Goal: Information Seeking & Learning: Learn about a topic

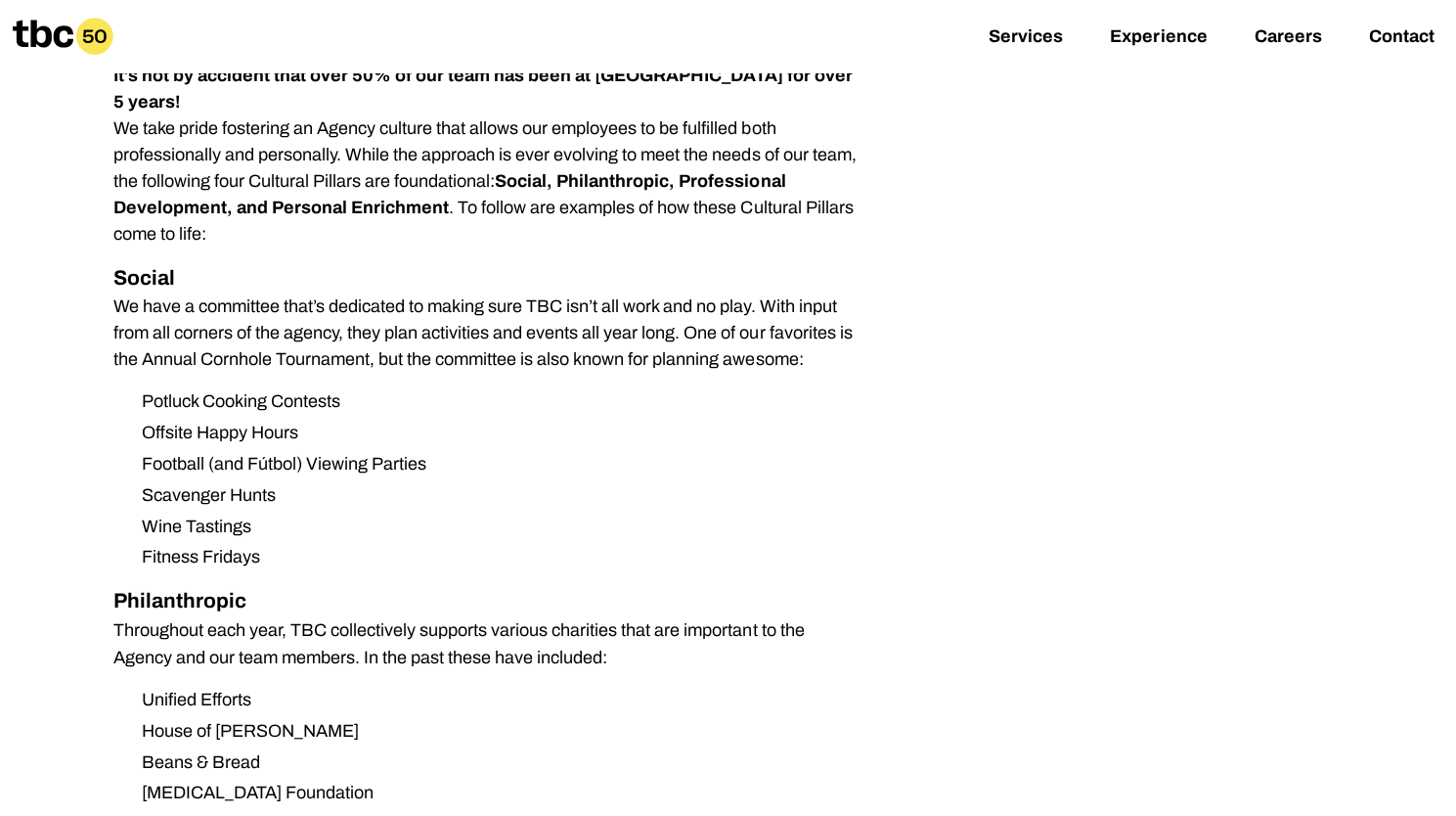
scroll to position [1761, 0]
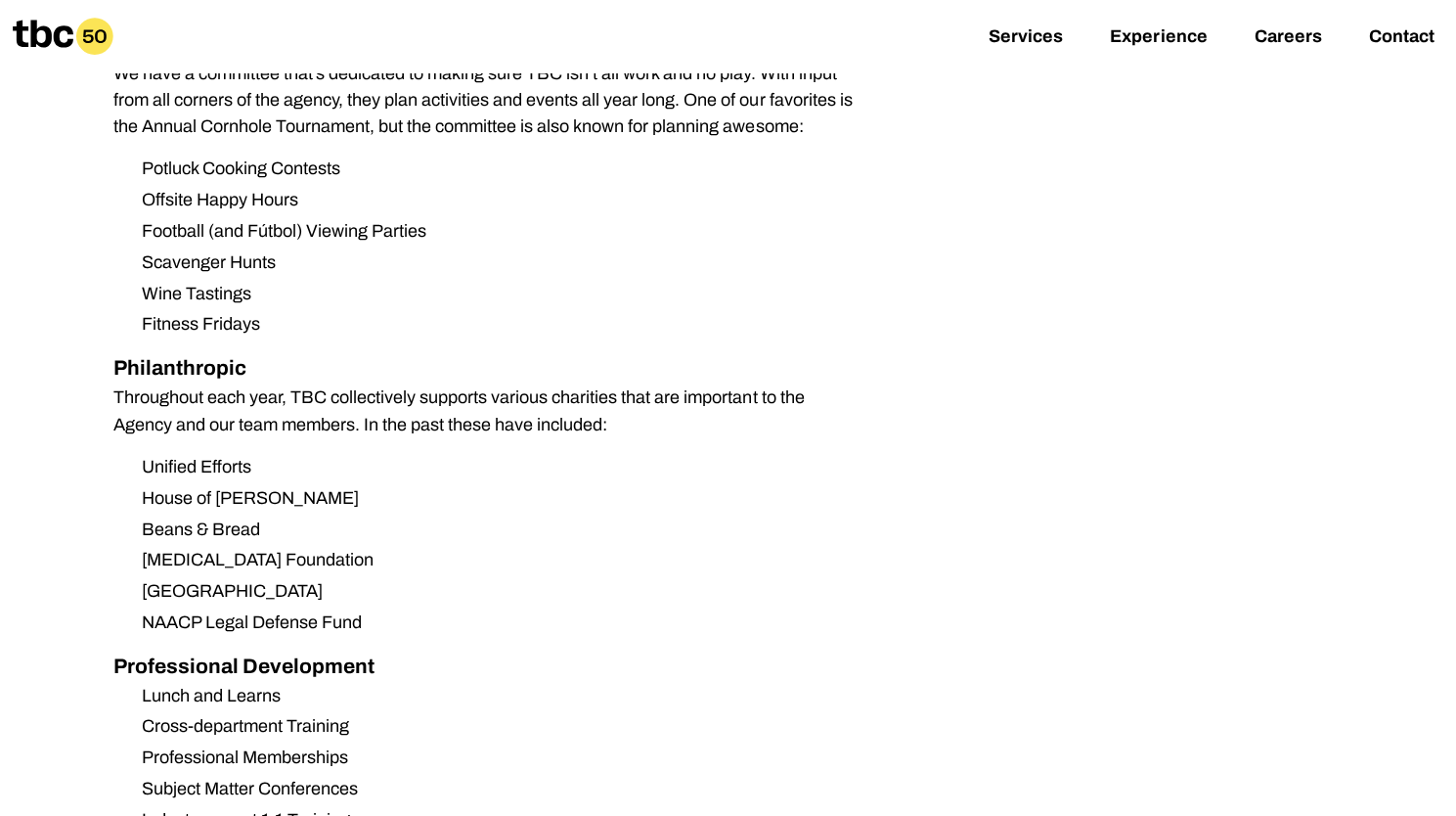
click at [1298, 21] on div "Services Experience Careers Contact" at bounding box center [728, 36] width 1456 height 72
click at [1294, 38] on link "Careers" at bounding box center [1287, 39] width 67 height 24
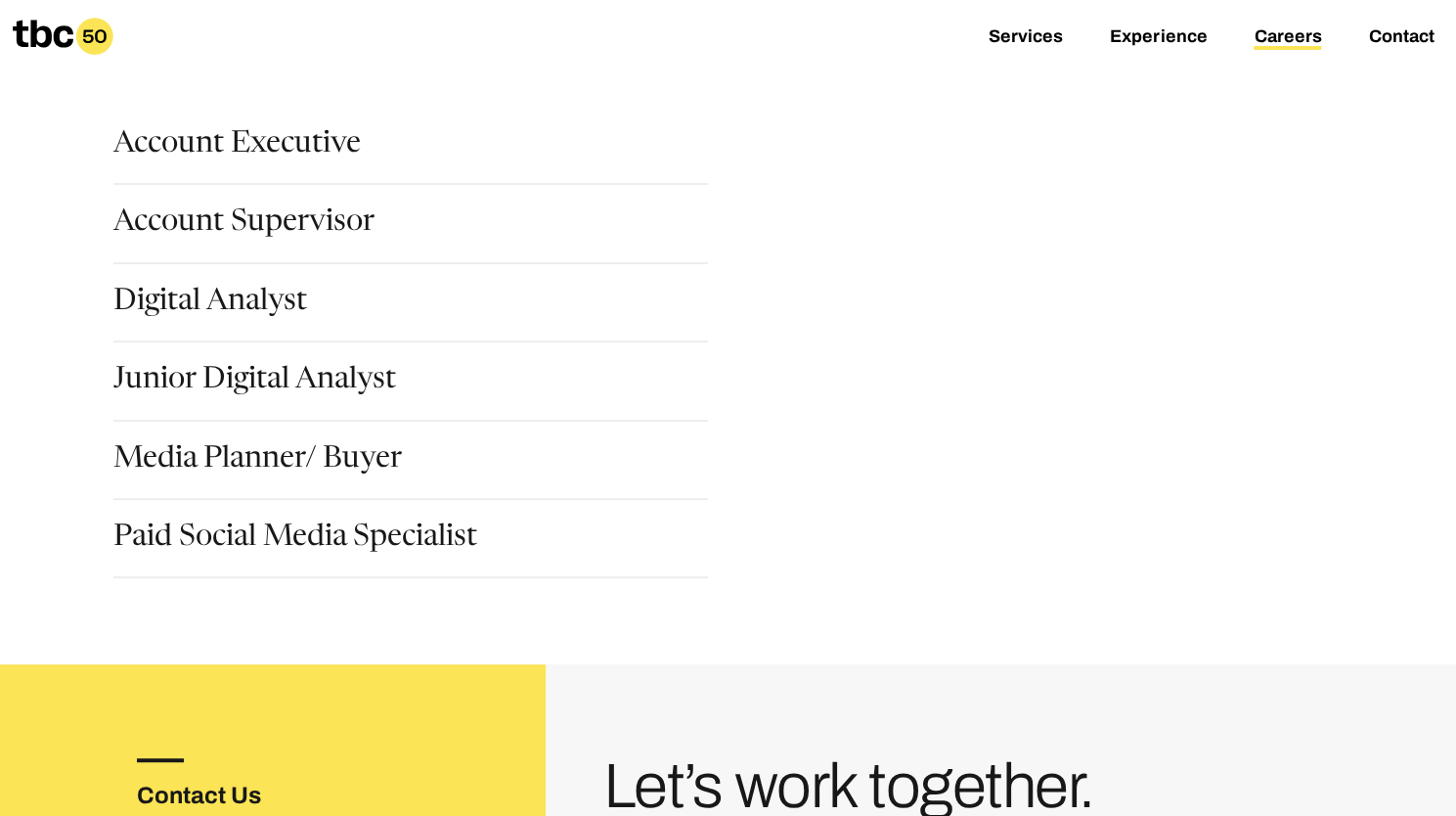
scroll to position [293, 0]
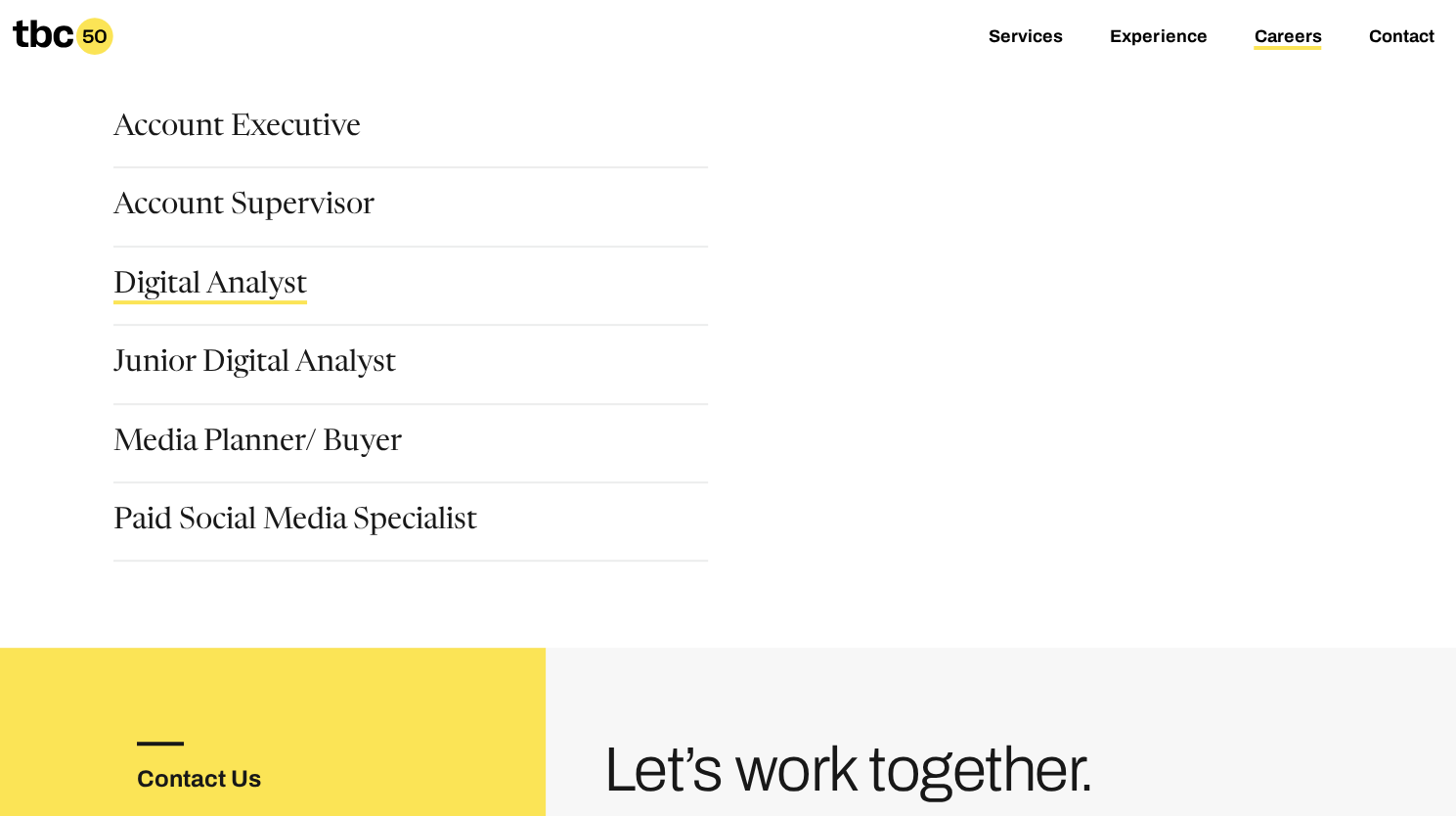
click at [273, 273] on link "Digital Analyst" at bounding box center [211, 288] width 194 height 34
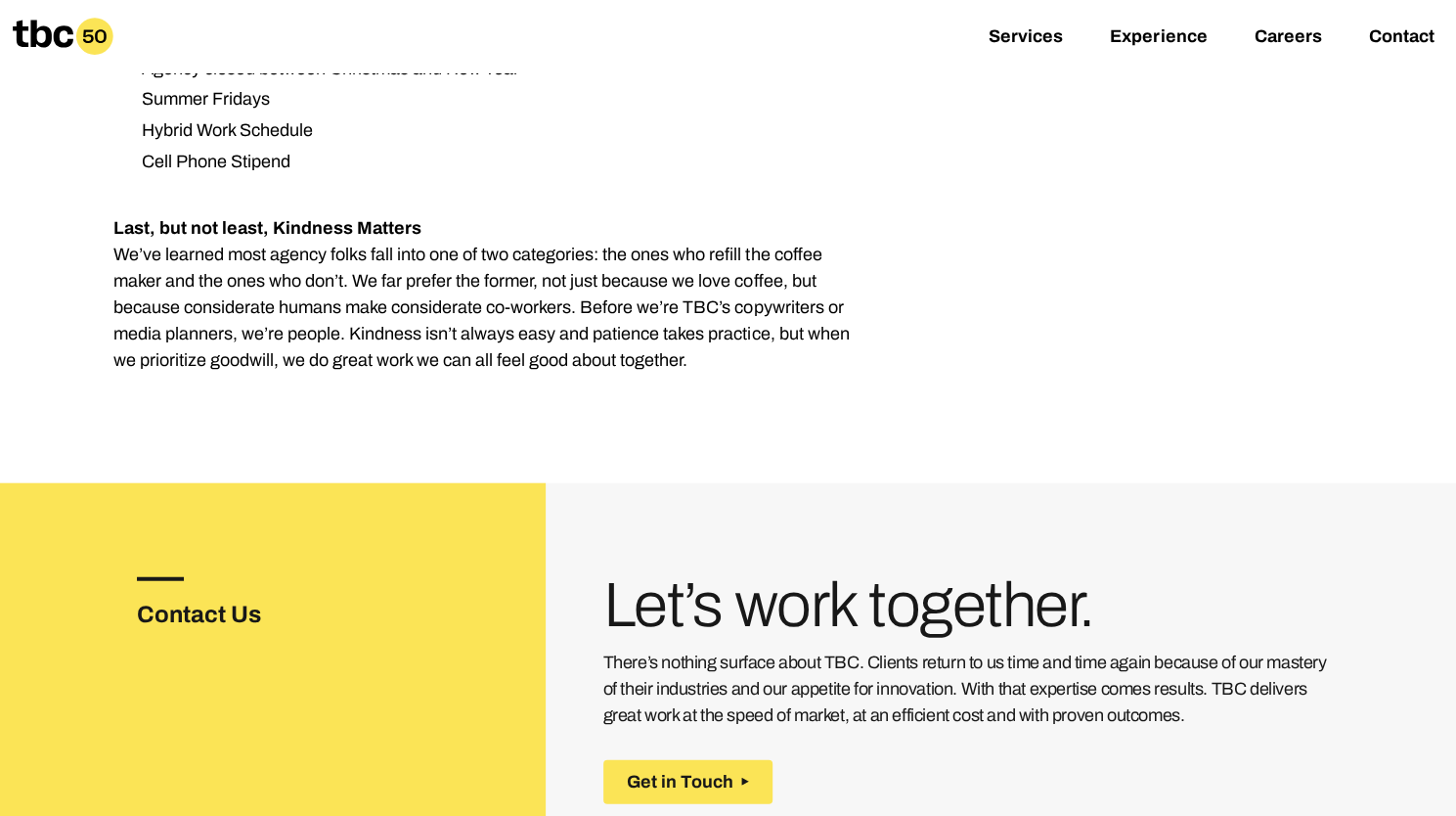
scroll to position [1956, 0]
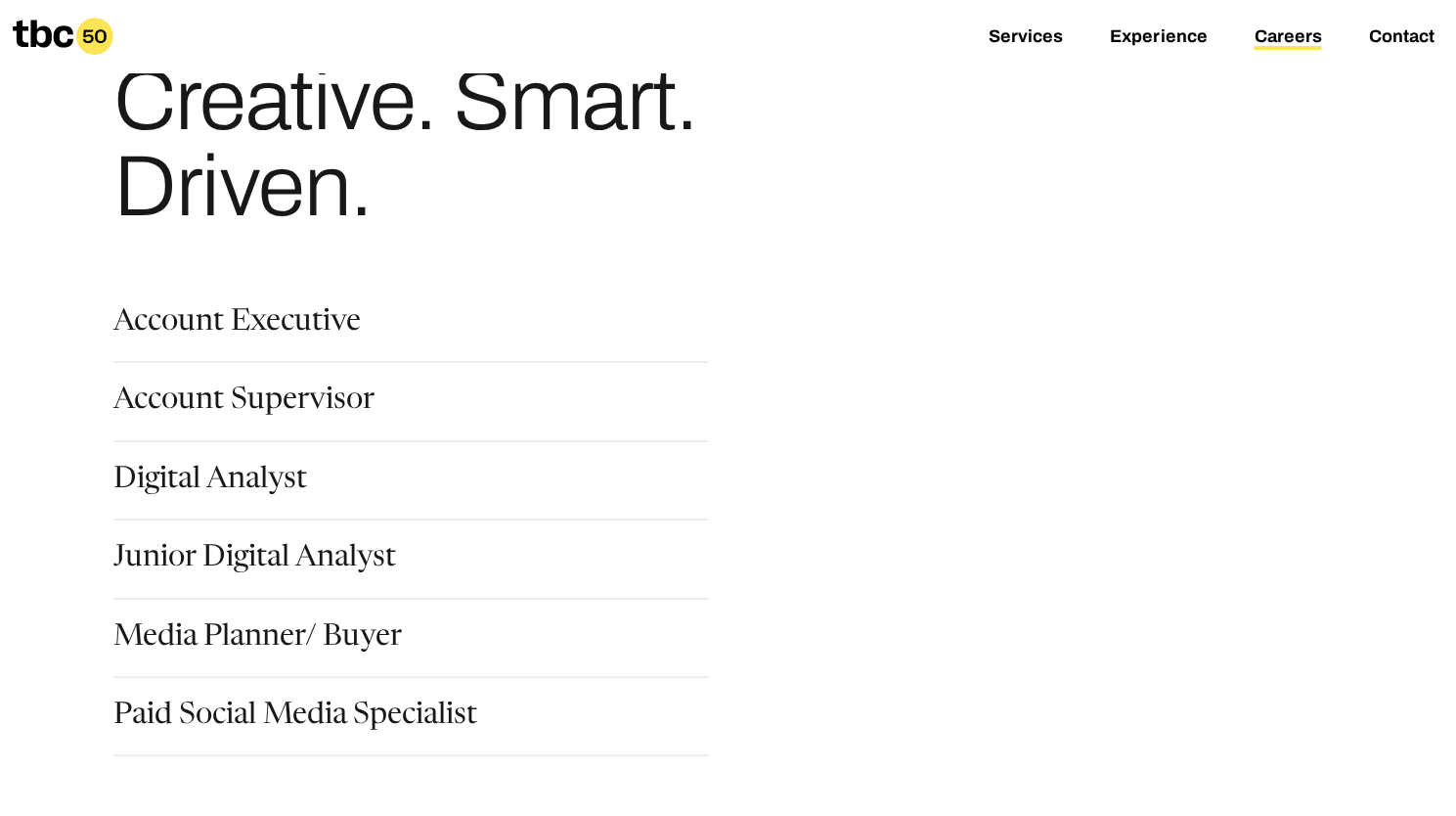
scroll to position [293, 0]
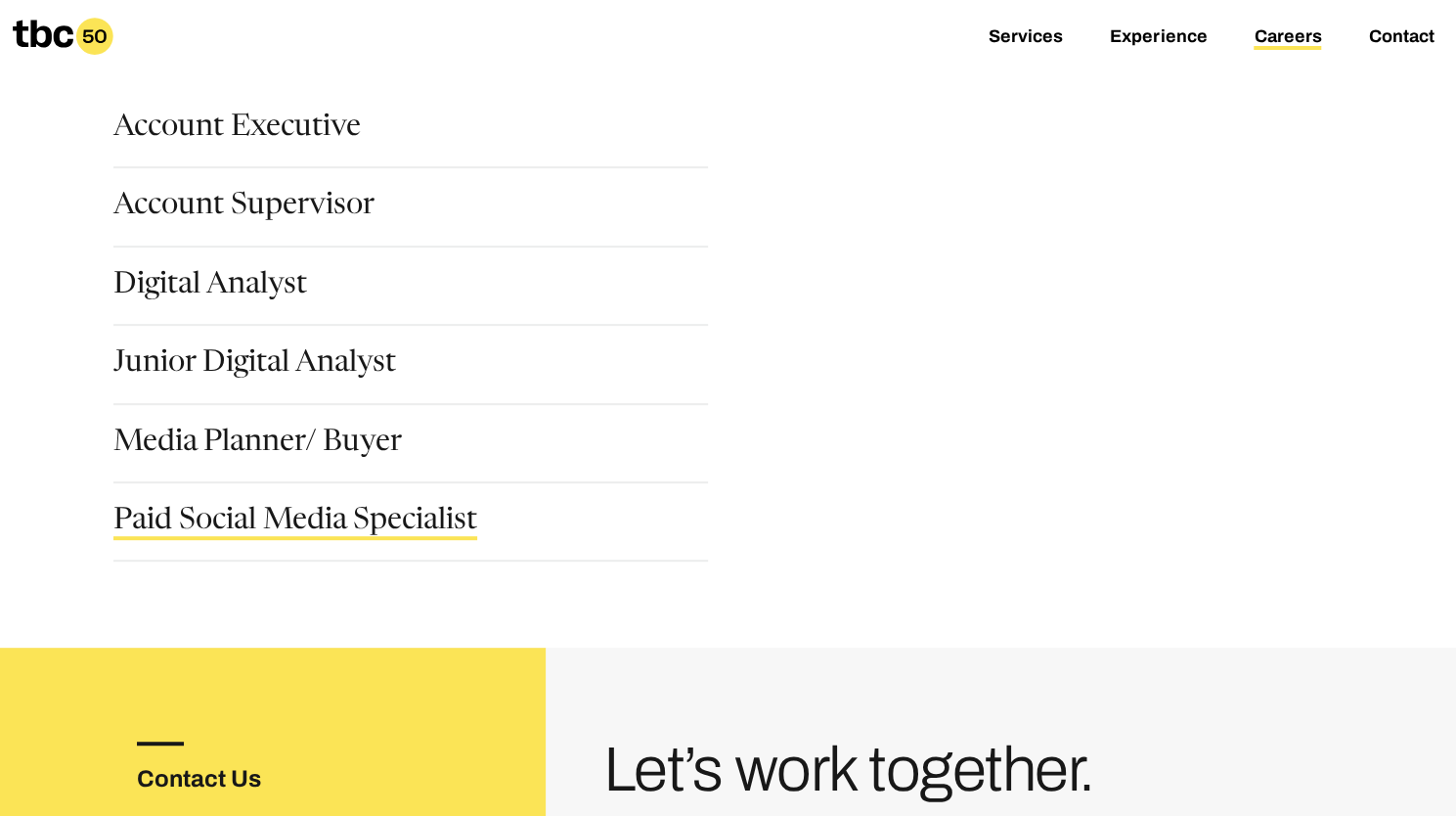
click at [318, 511] on link "Paid Social Media Specialist" at bounding box center [295, 524] width 363 height 34
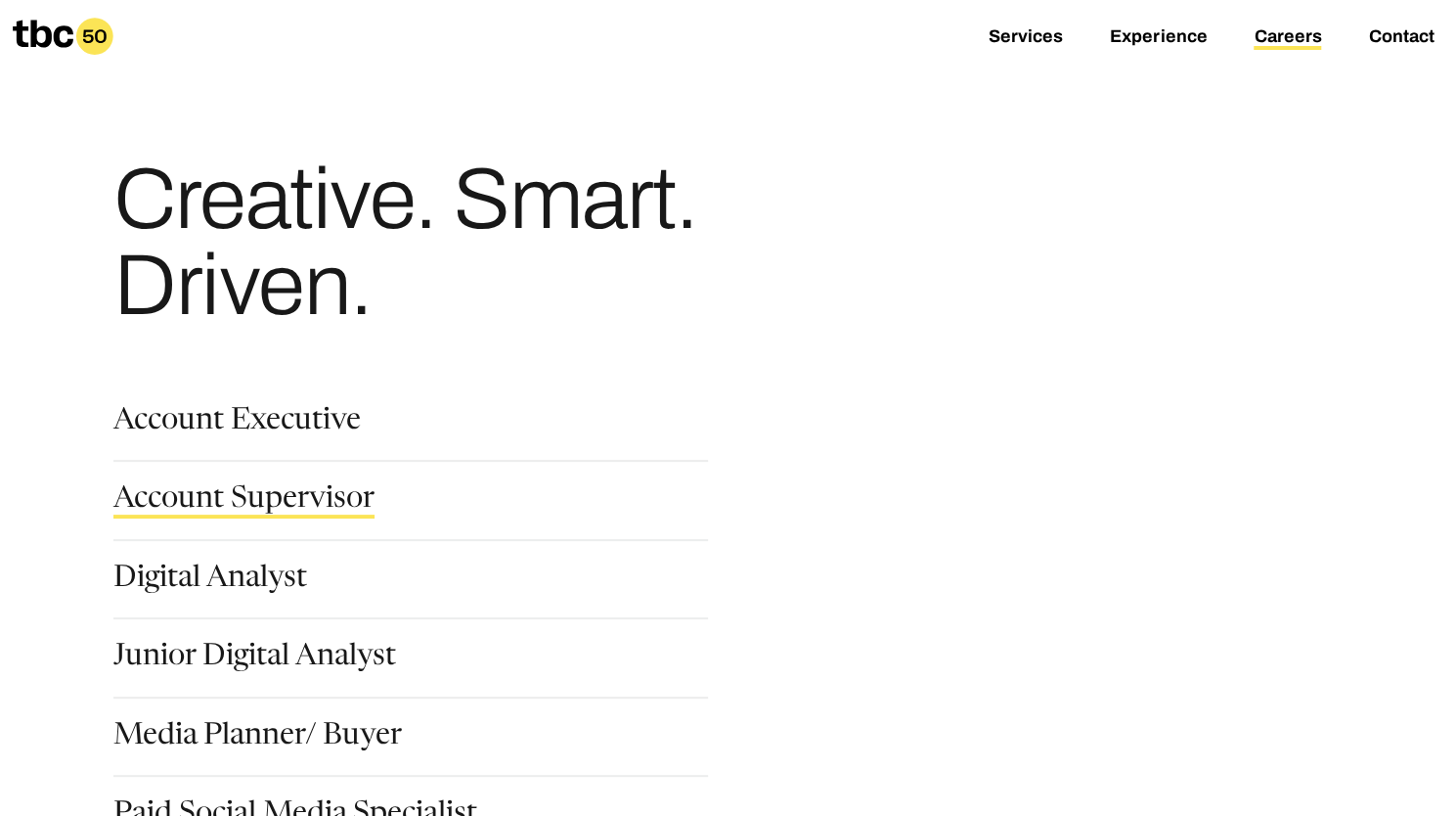
scroll to position [391, 0]
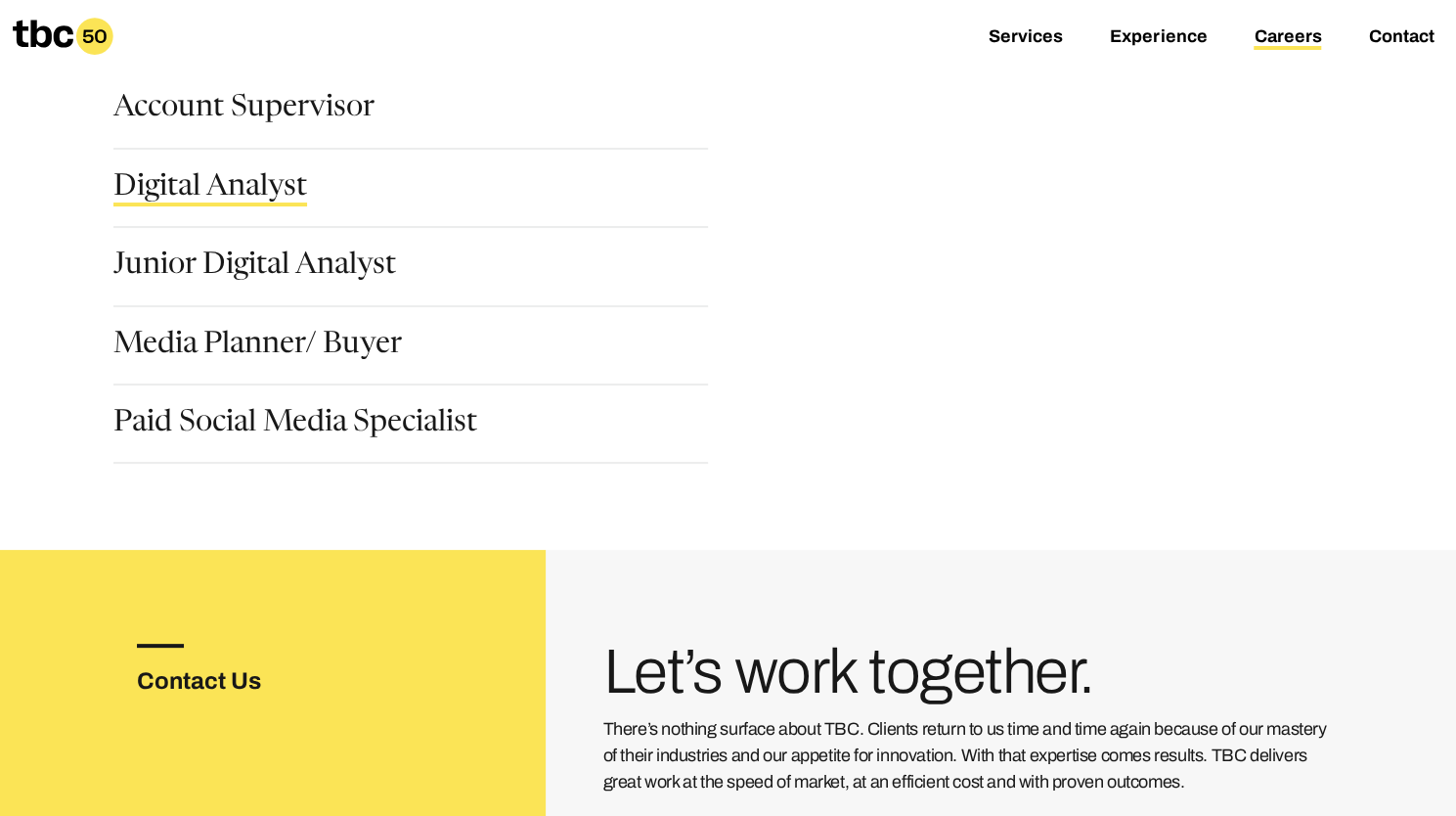
click at [209, 180] on link "Digital Analyst" at bounding box center [211, 190] width 194 height 34
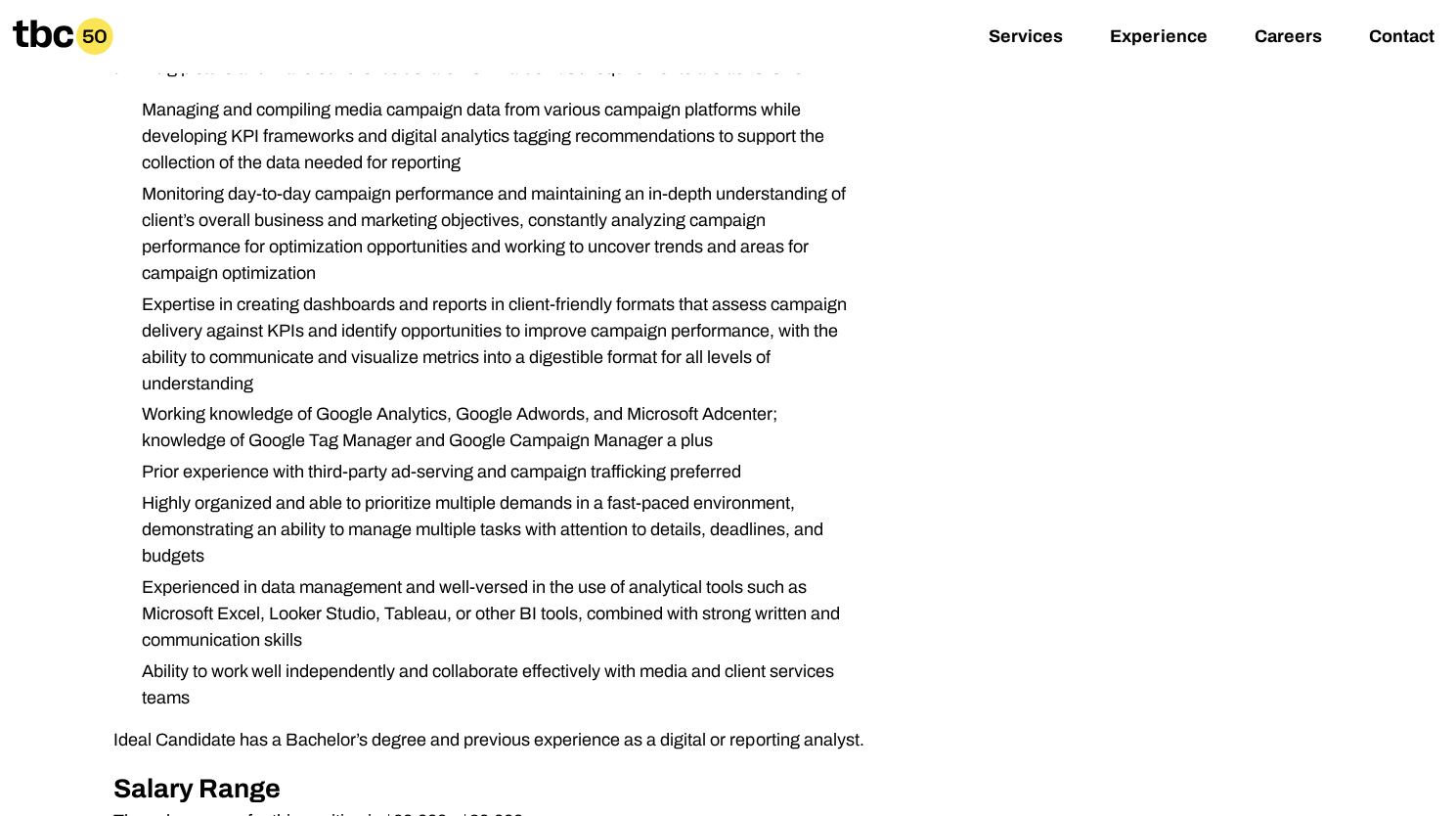
scroll to position [489, 0]
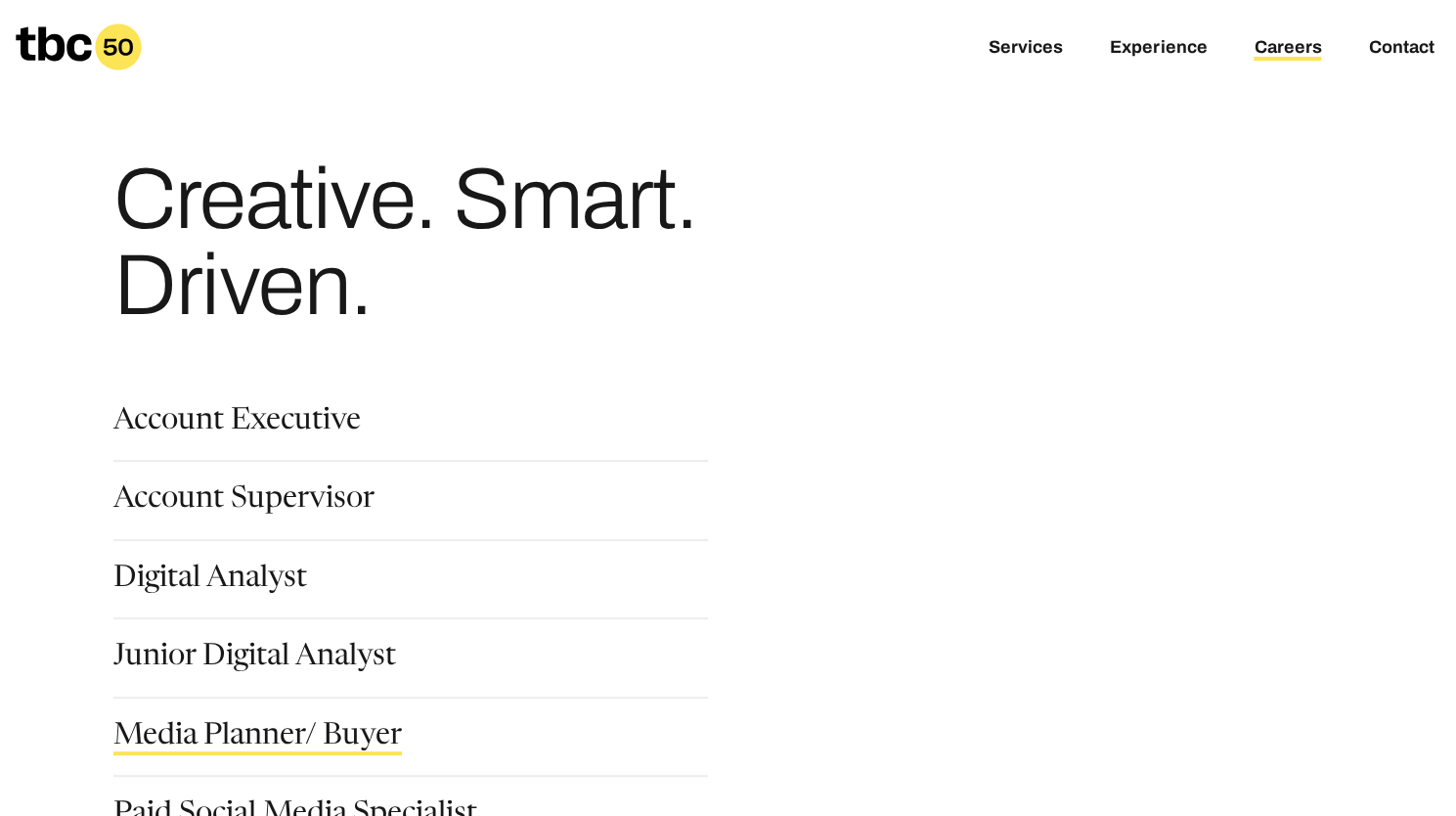
click at [303, 735] on link "Media Planner/ Buyer" at bounding box center [257, 739] width 288 height 34
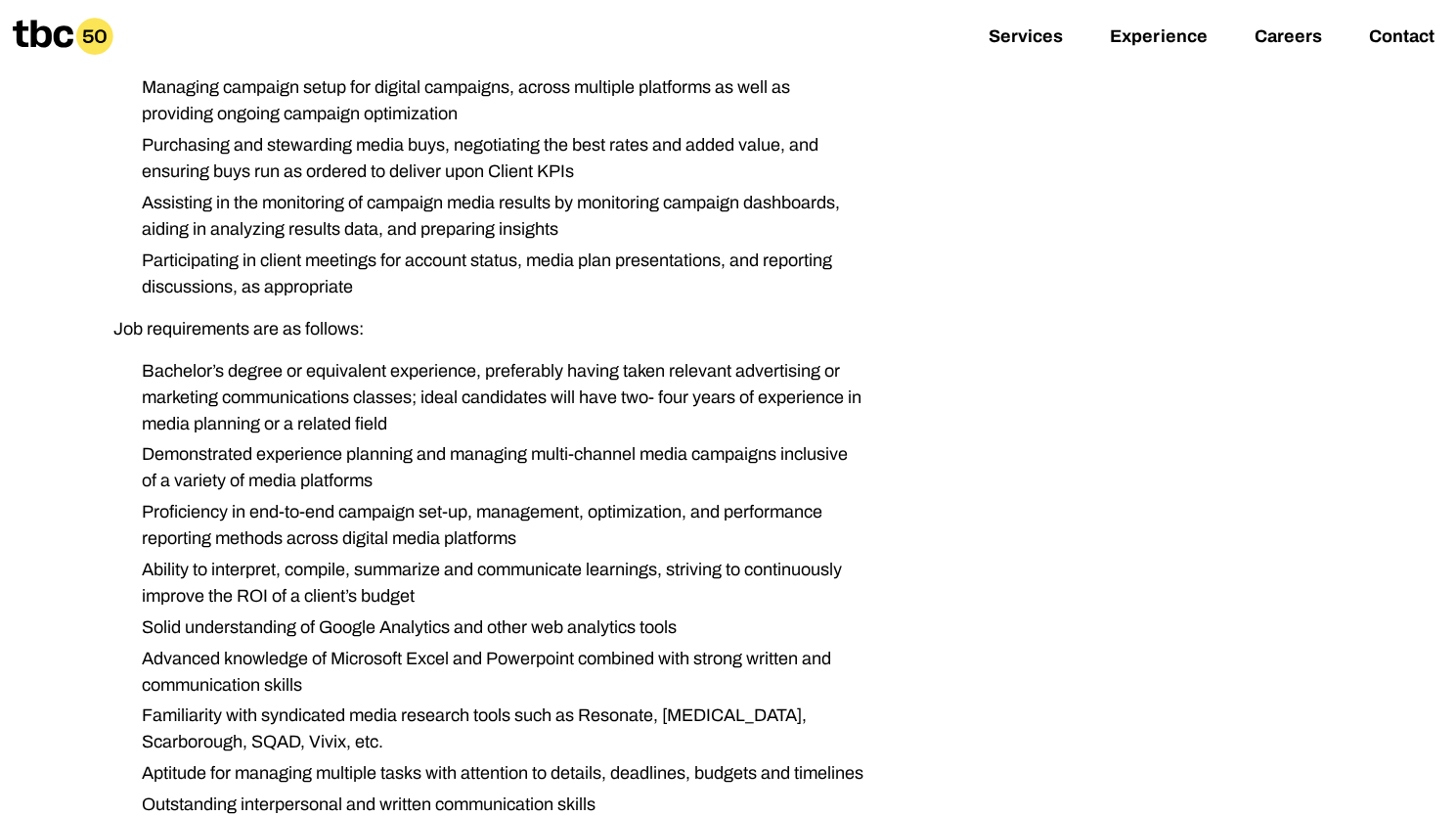
scroll to position [1467, 0]
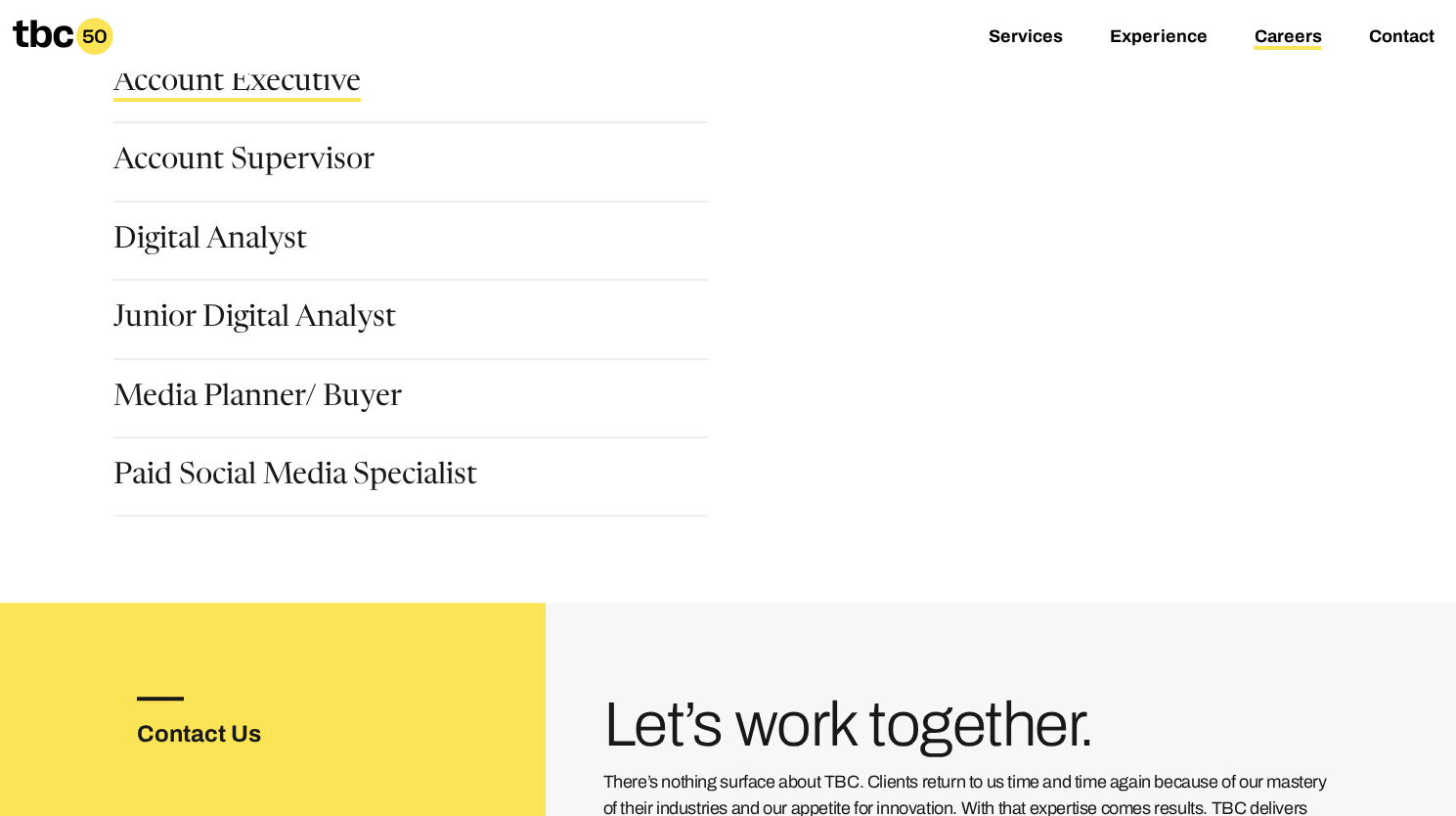
scroll to position [391, 0]
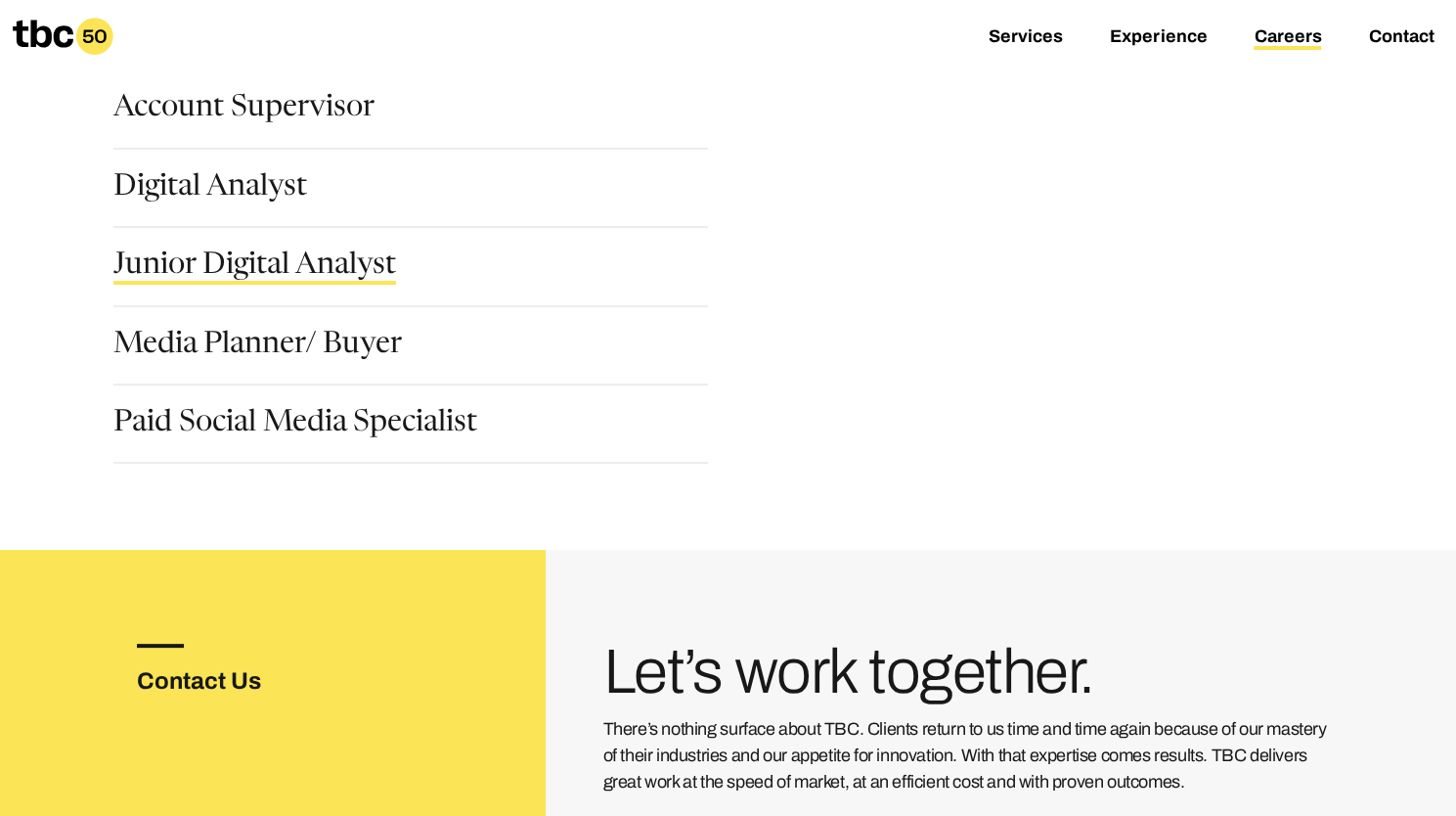
click at [254, 276] on link "Junior Digital Analyst" at bounding box center [254, 268] width 282 height 34
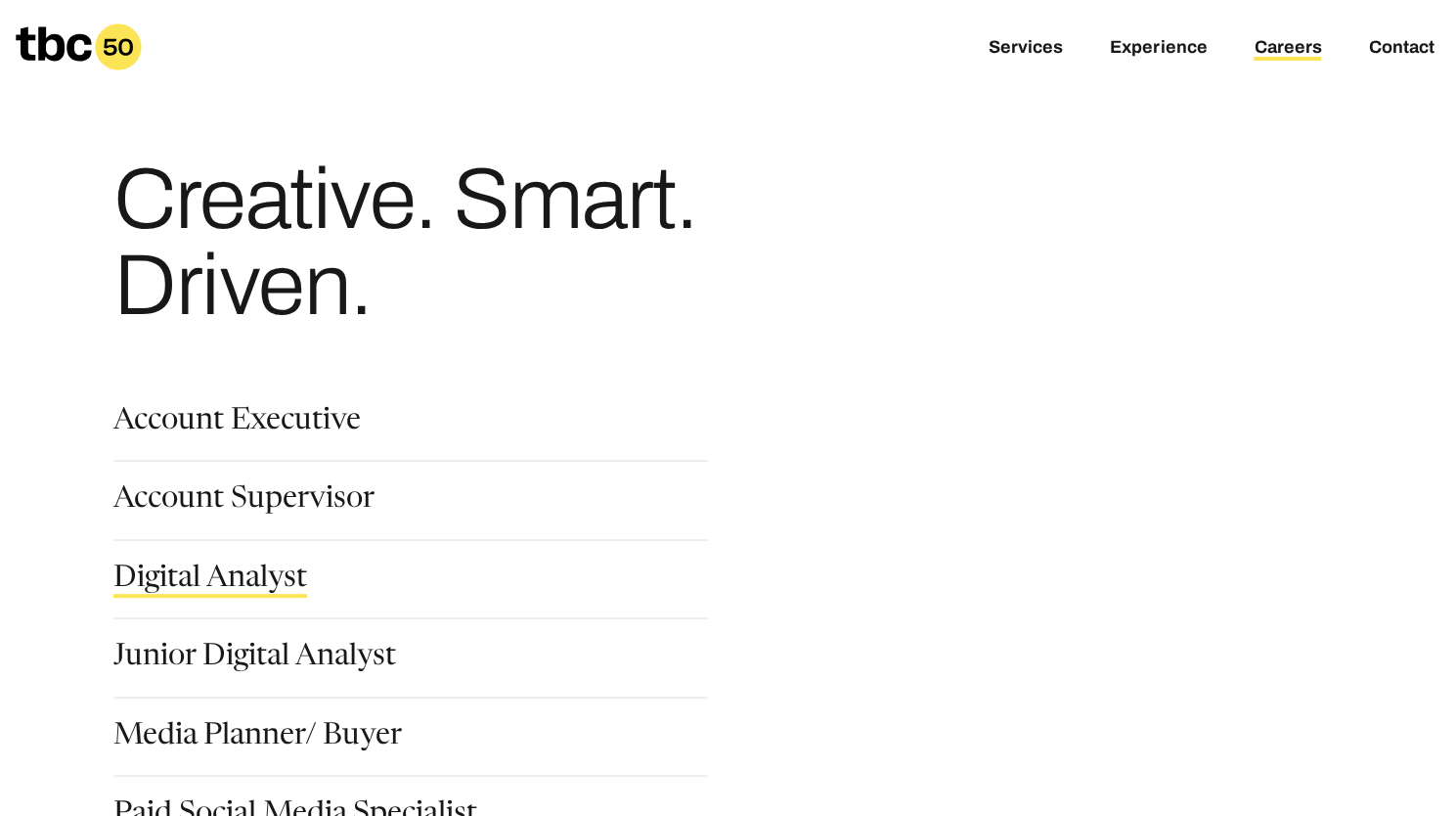
click at [221, 578] on link "Digital Analyst" at bounding box center [211, 581] width 194 height 34
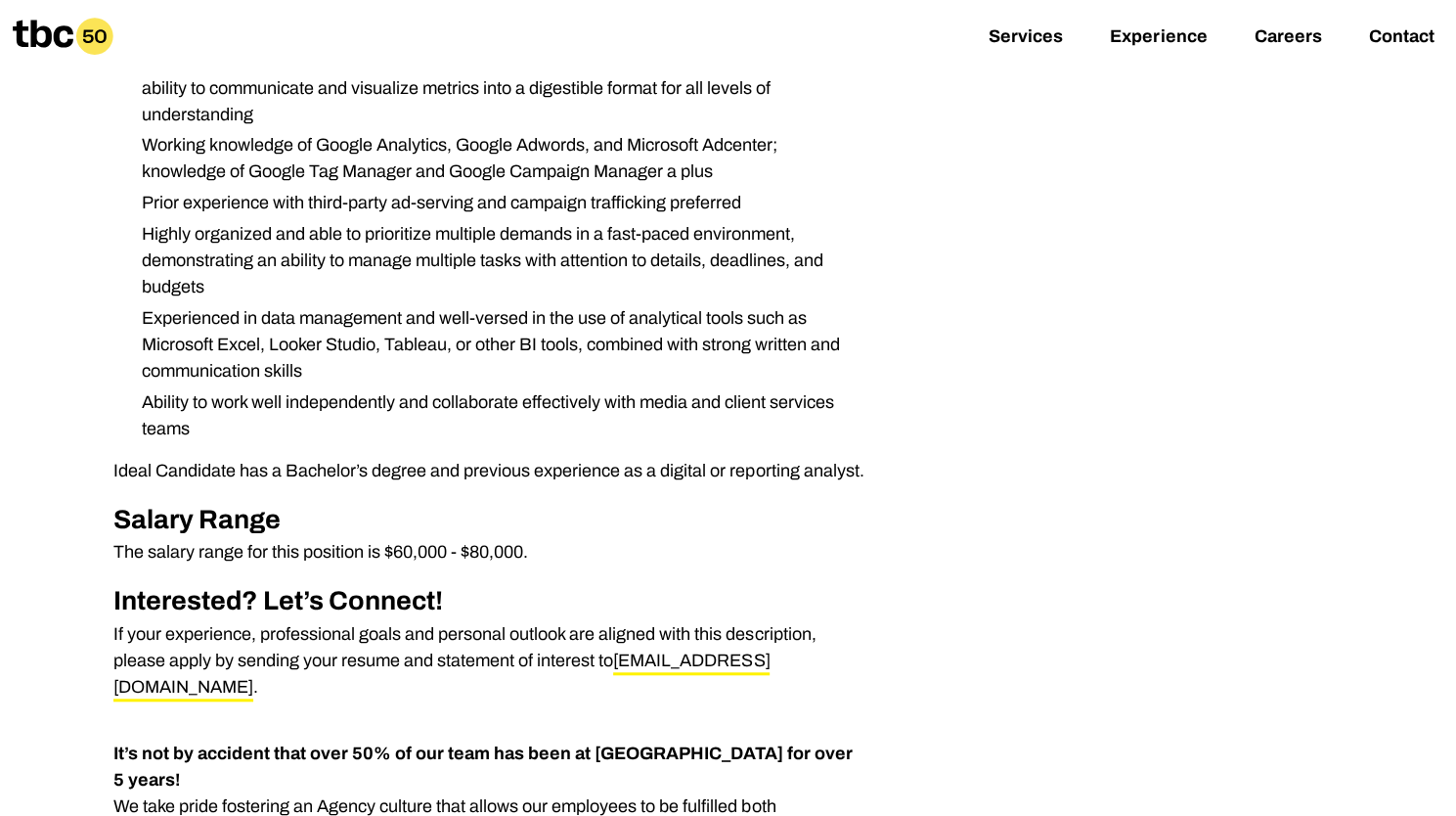
scroll to position [1075, 0]
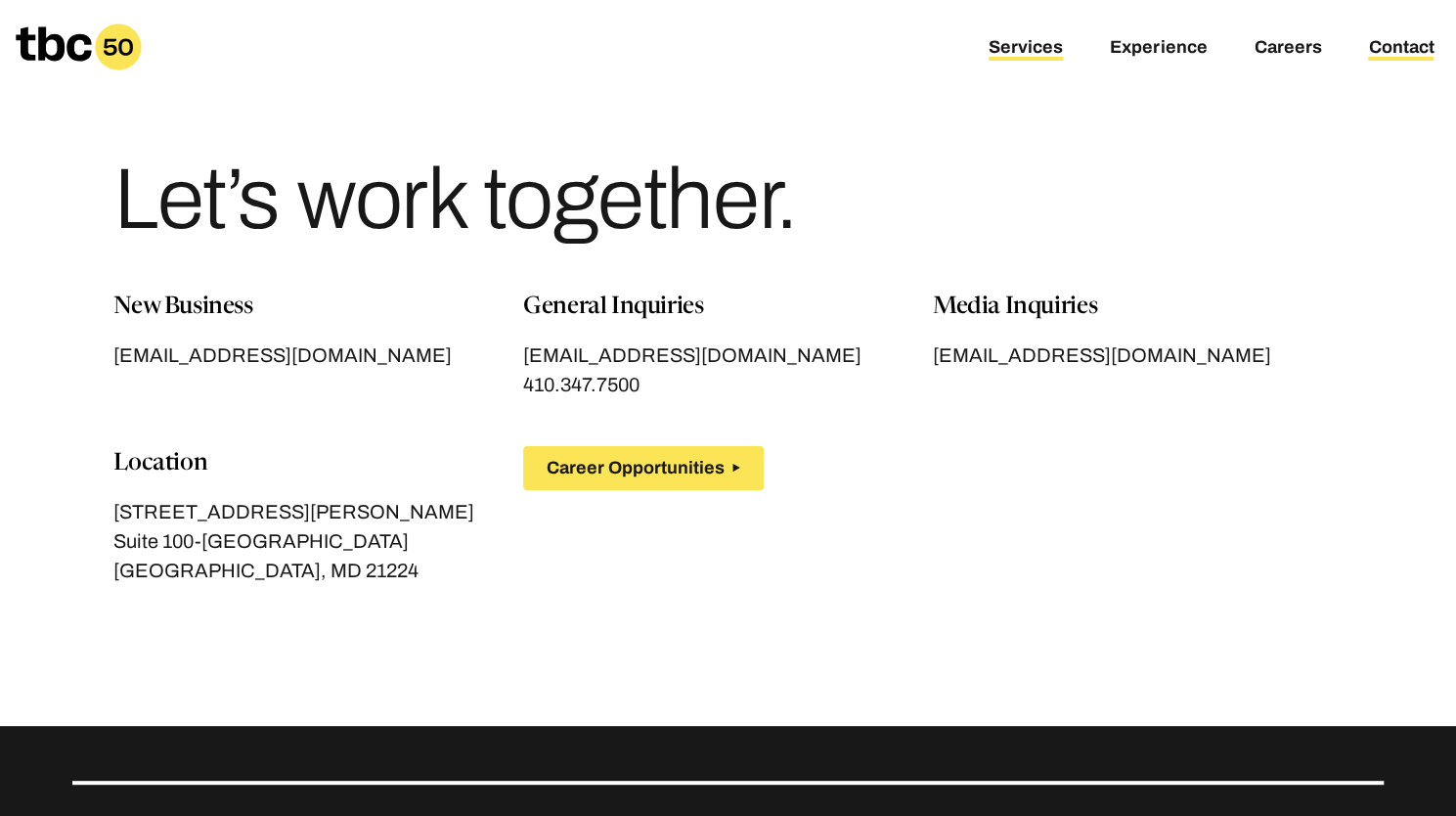
click at [1019, 46] on link "Services" at bounding box center [1025, 50] width 74 height 24
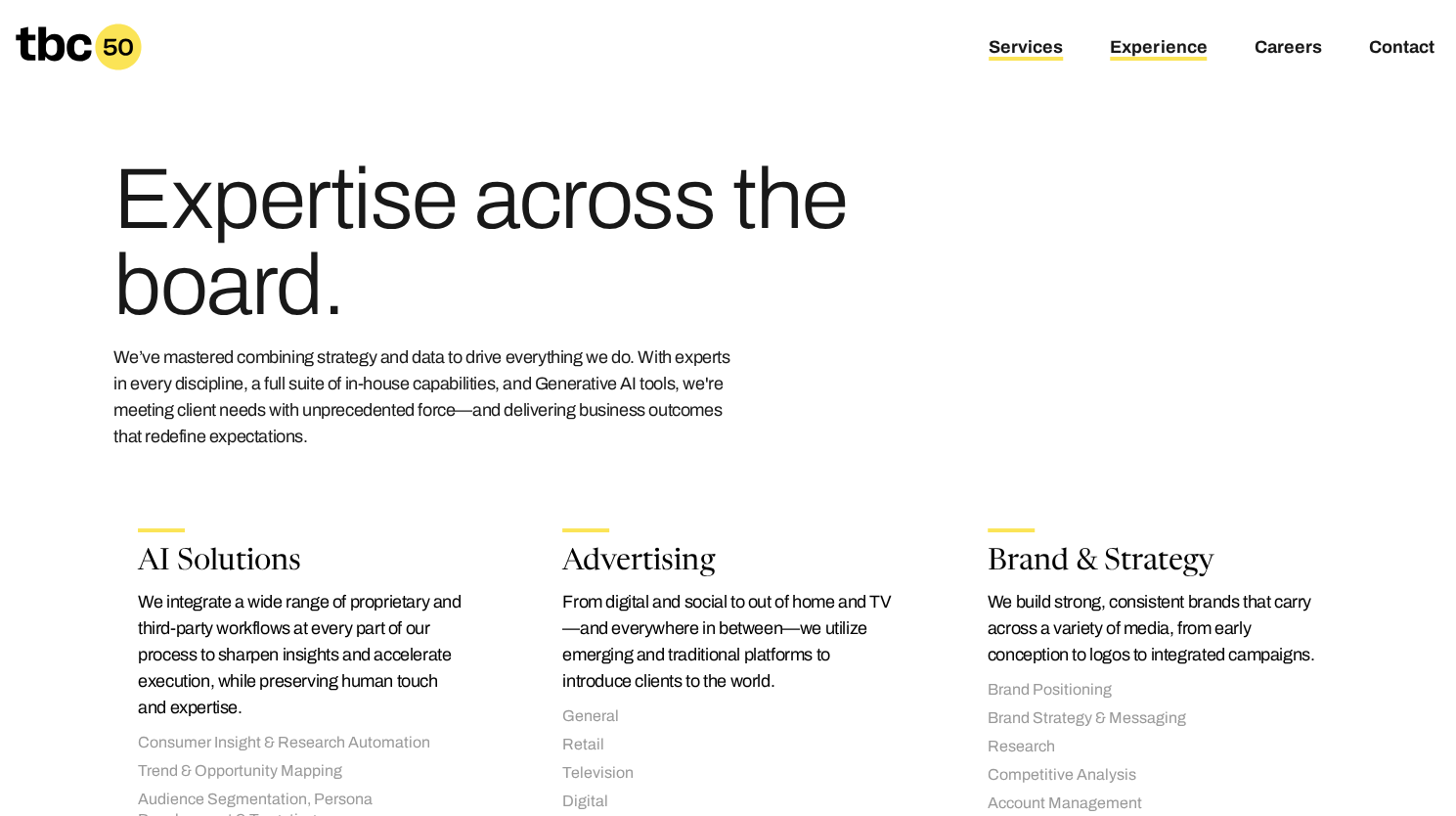
click at [1122, 40] on link "Experience" at bounding box center [1158, 50] width 97 height 24
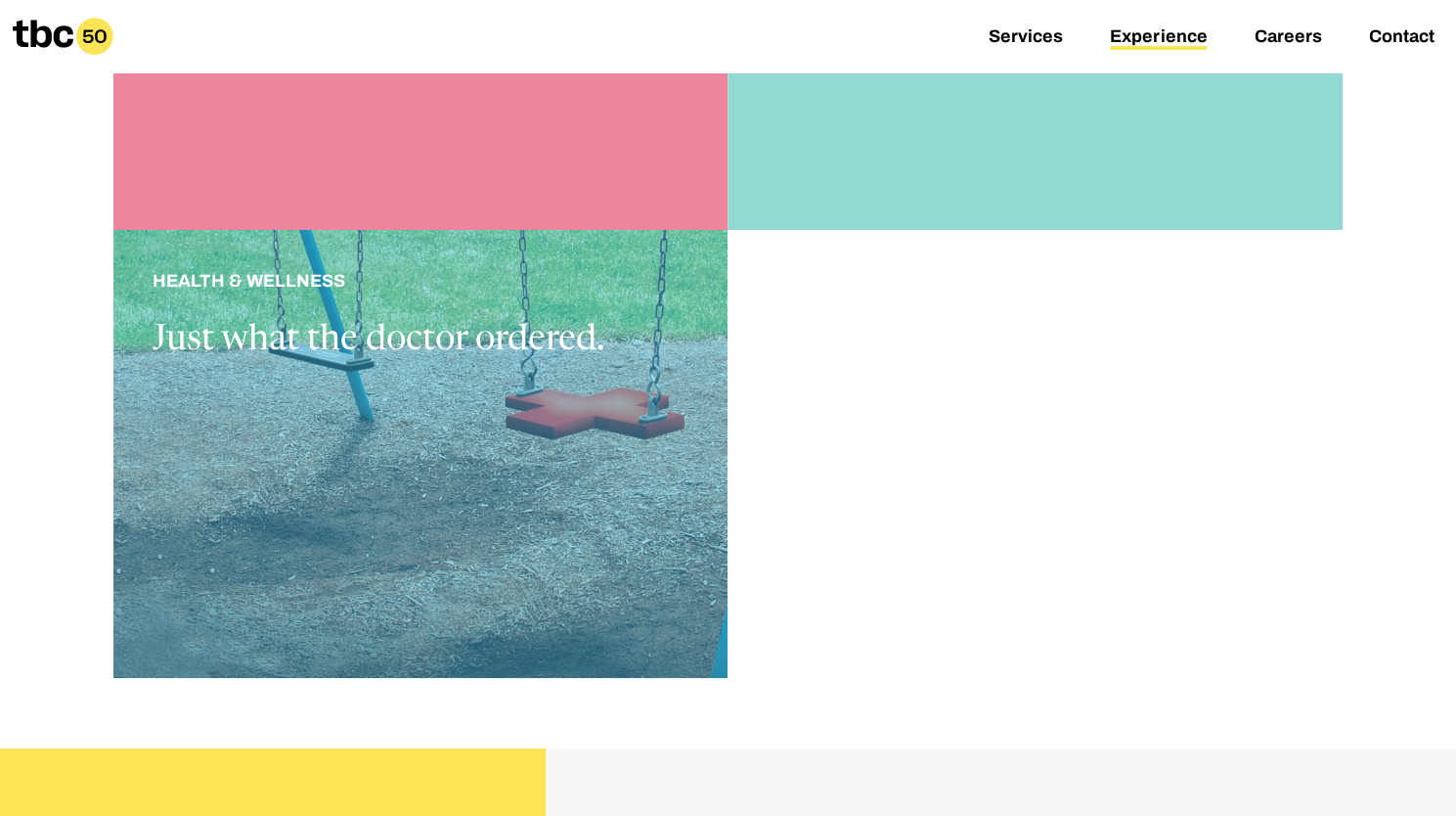
scroll to position [1761, 0]
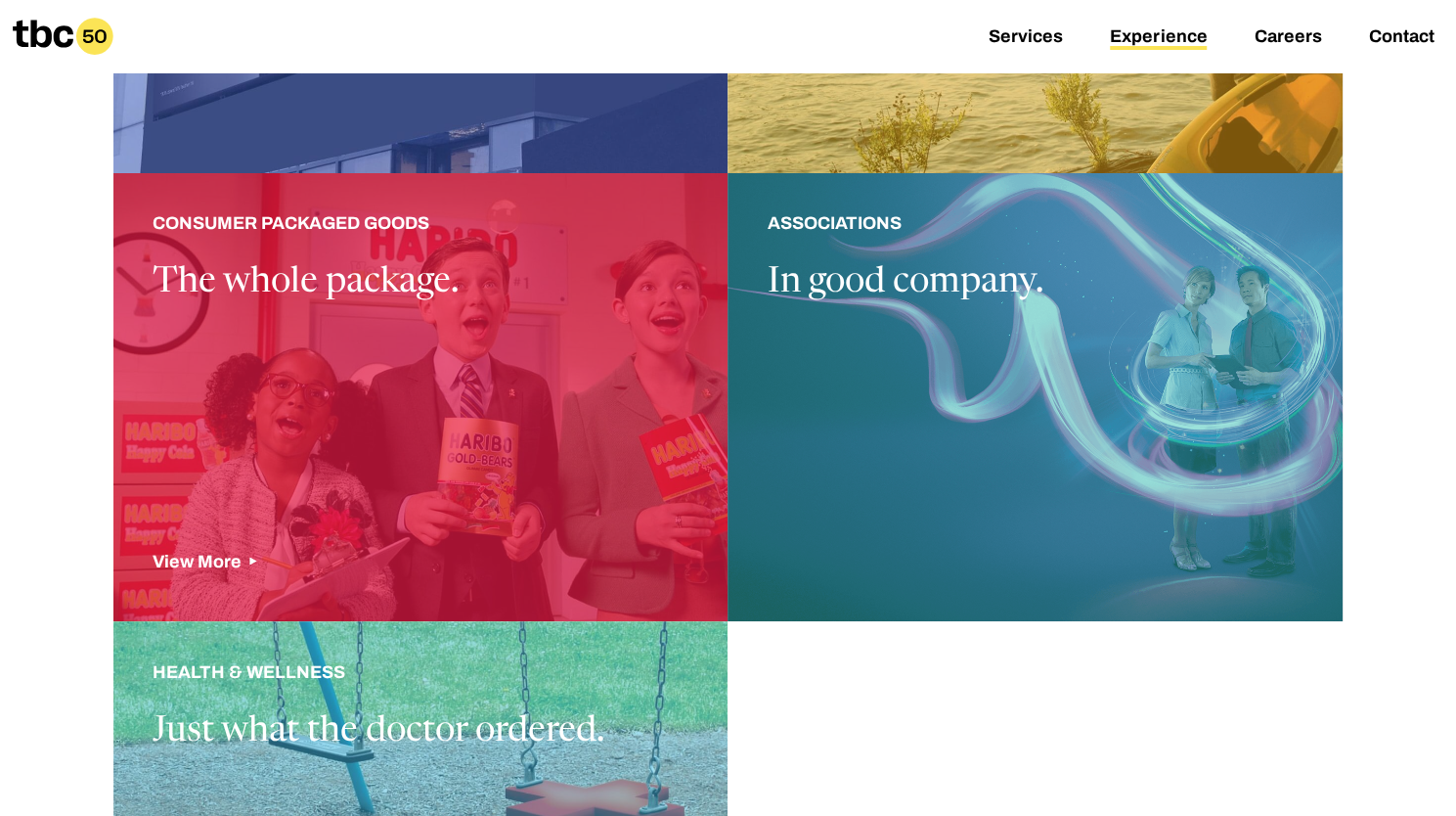
click at [512, 427] on div at bounding box center [421, 397] width 614 height 448
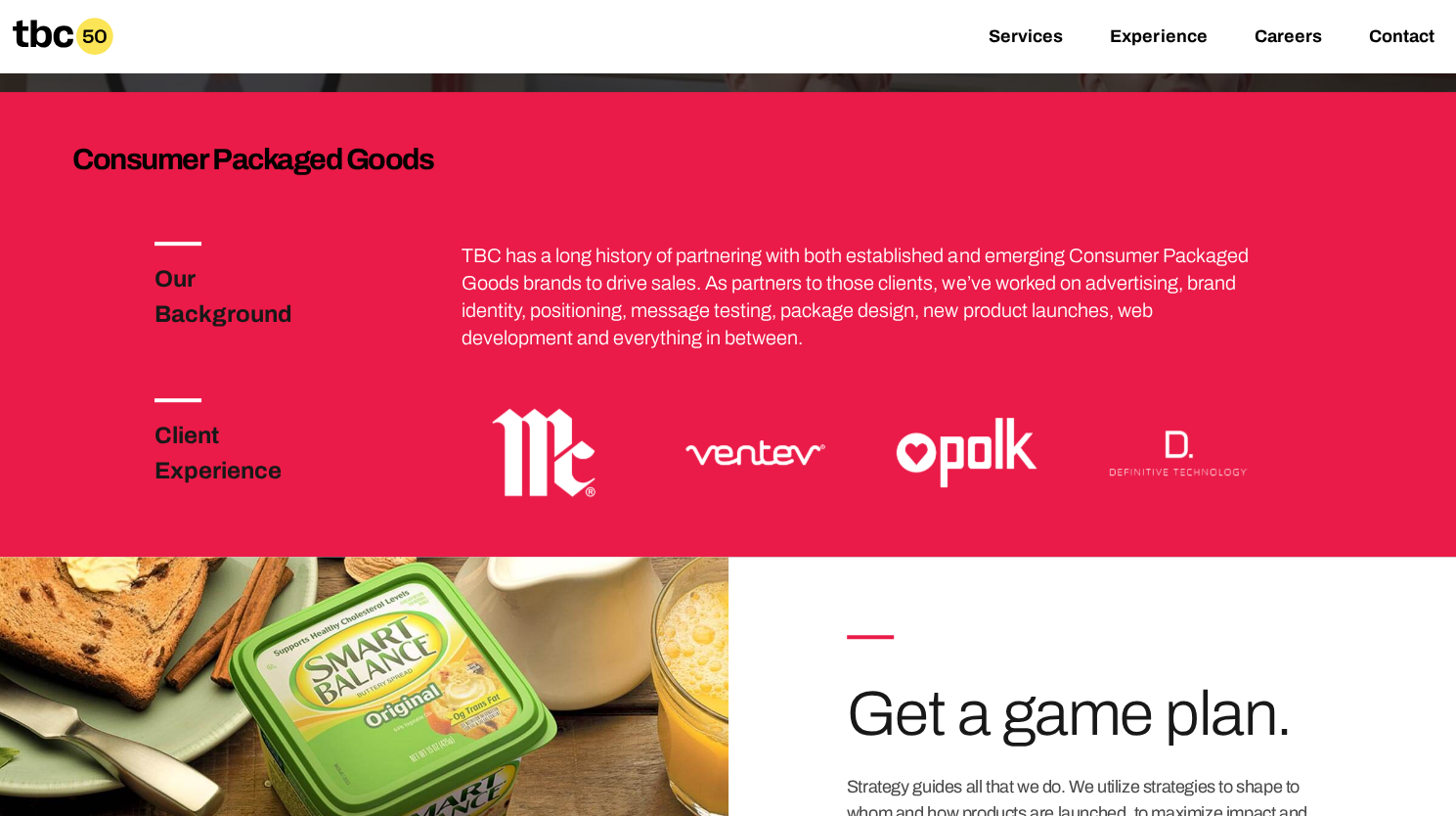
scroll to position [391, 0]
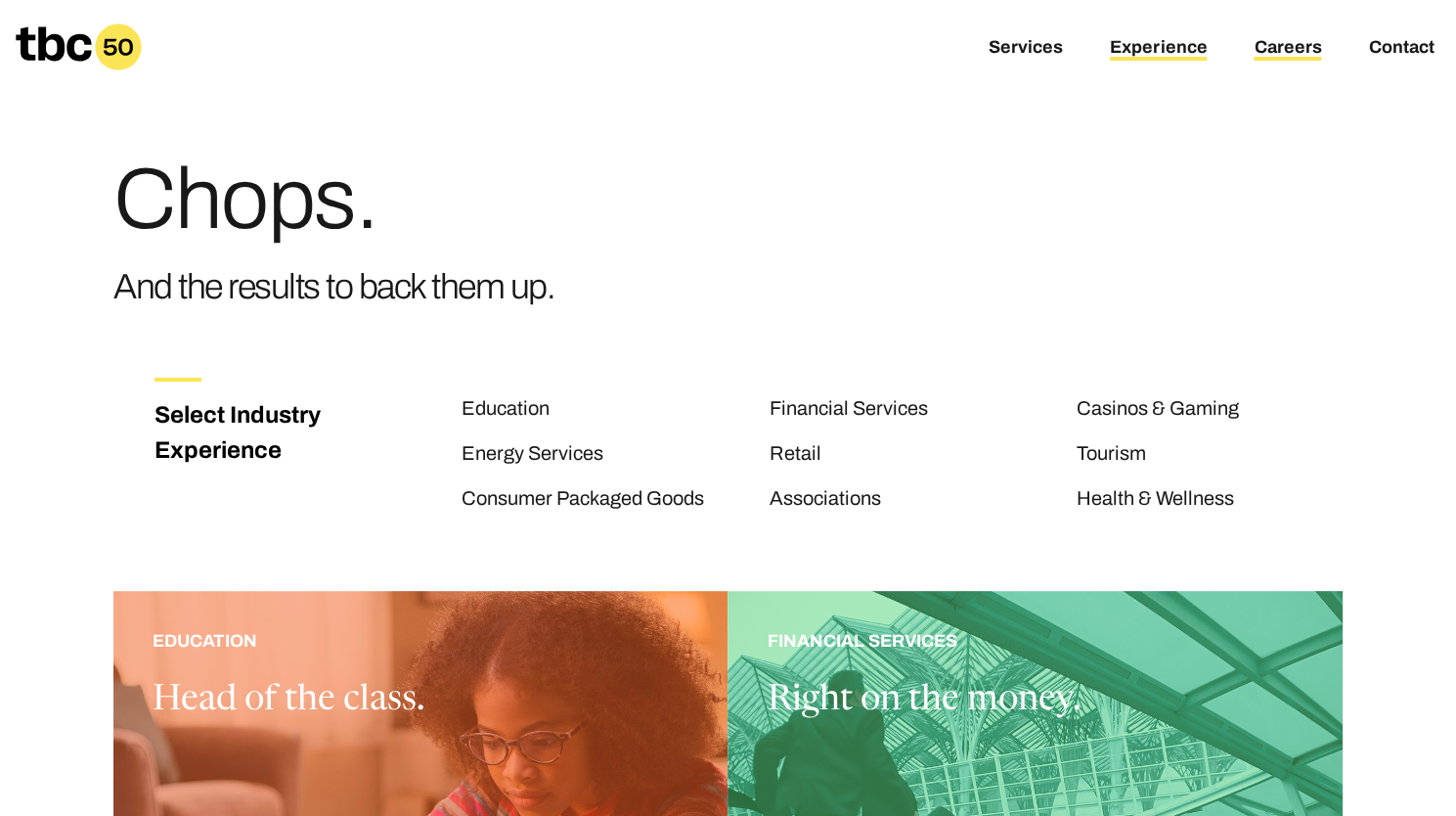
click at [1293, 49] on link "Careers" at bounding box center [1287, 50] width 67 height 24
